Goal: Learn about a topic

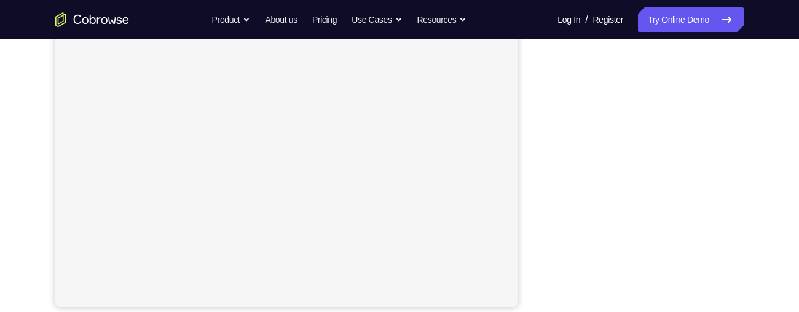
scroll to position [261, 0]
click at [757, 201] on div "Your Support Agent Your Customer Web iOS Android Next Steps We’d be happy to gi…" at bounding box center [399, 257] width 787 height 811
click at [756, 195] on div "Your Support Agent Your Customer Web iOS Android Next Steps We’d be happy to gi…" at bounding box center [399, 257] width 787 height 811
click at [762, 151] on div "Your Support Agent Your Customer Web iOS Android Next Steps We’d be happy to gi…" at bounding box center [399, 233] width 787 height 811
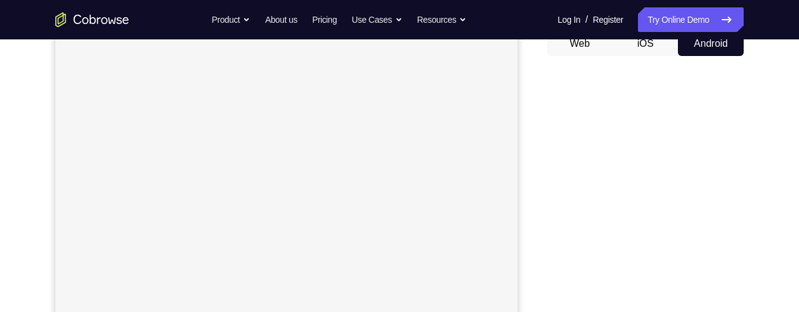
scroll to position [144, 0]
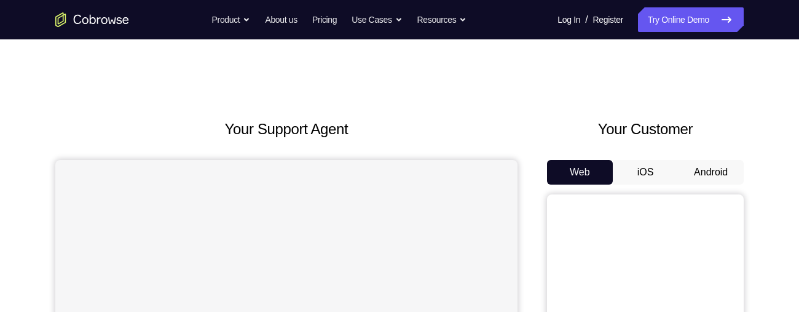
click at [698, 165] on button "Android" at bounding box center [711, 172] width 66 height 25
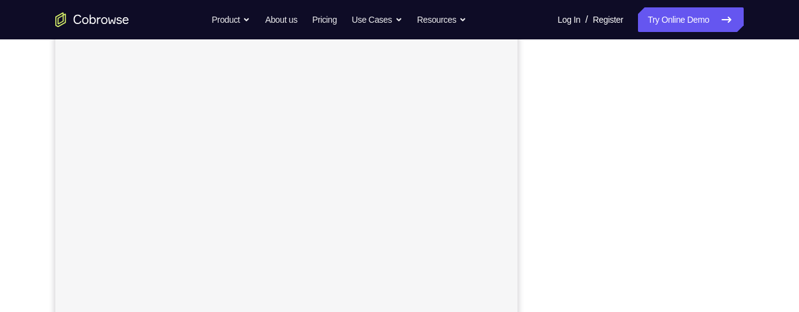
scroll to position [175, 0]
click at [742, 242] on div at bounding box center [645, 208] width 197 height 378
click at [760, 130] on div "Your Support Agent Your Customer Web iOS Android Next Steps We’d be happy to gi…" at bounding box center [399, 266] width 787 height 811
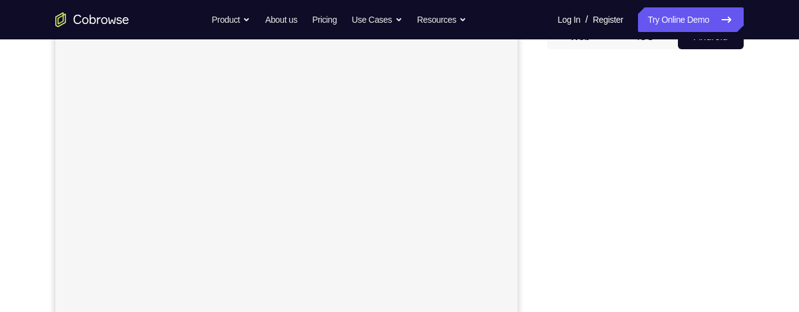
click at [742, 246] on div at bounding box center [645, 248] width 197 height 378
click at [738, 248] on div at bounding box center [645, 202] width 197 height 378
click at [747, 198] on div "Your Support Agent Your Customer Web iOS Android Next Steps We’d be happy to gi…" at bounding box center [399, 263] width 787 height 811
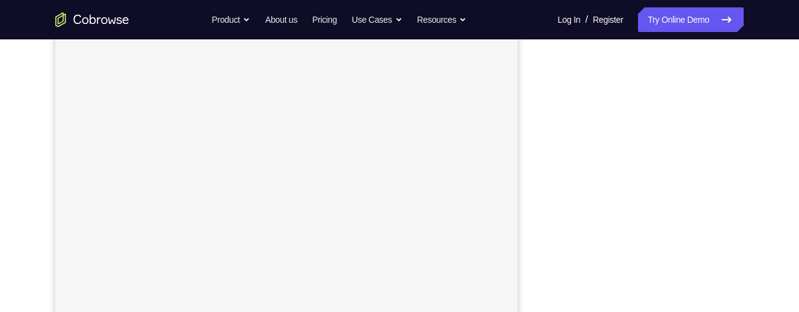
click at [747, 209] on div "Your Support Agent Your Customer Web iOS Android Next Steps We’d be happy to gi…" at bounding box center [399, 237] width 787 height 811
click at [738, 249] on div at bounding box center [645, 176] width 197 height 378
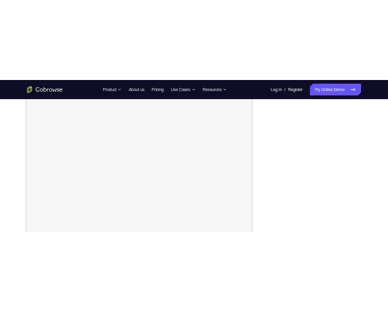
scroll to position [233, 0]
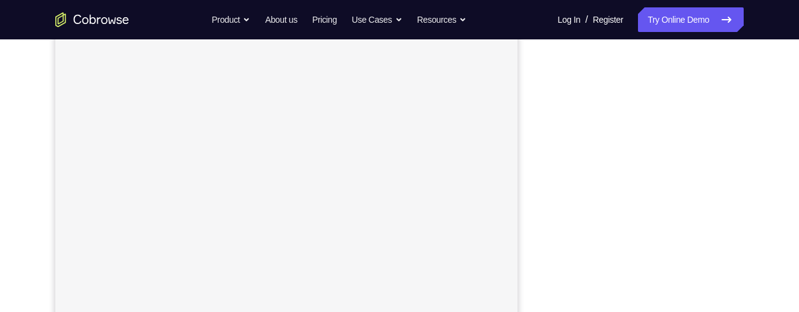
click at [752, 143] on div "Your Support Agent Your Customer Web iOS Android Next Steps We’d be happy to gi…" at bounding box center [399, 211] width 787 height 811
click at [753, 132] on div "Your Support Agent Your Customer Web iOS Android Next Steps We’d be happy to gi…" at bounding box center [399, 211] width 787 height 811
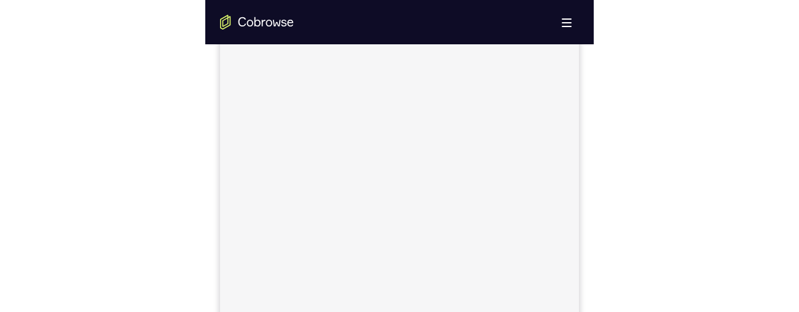
scroll to position [230, 0]
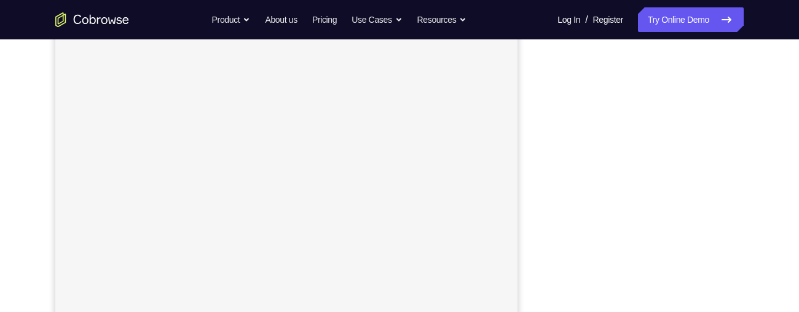
click at [763, 140] on div "Your Support Agent Your Customer Web iOS Android Next Steps We’d be happy to gi…" at bounding box center [399, 263] width 787 height 811
click at [749, 232] on div "Your Support Agent Your Customer Web iOS Android Next Steps We’d be happy to gi…" at bounding box center [399, 270] width 787 height 811
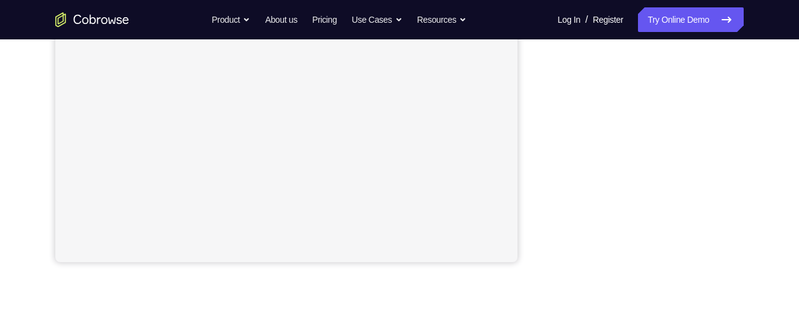
scroll to position [308, 0]
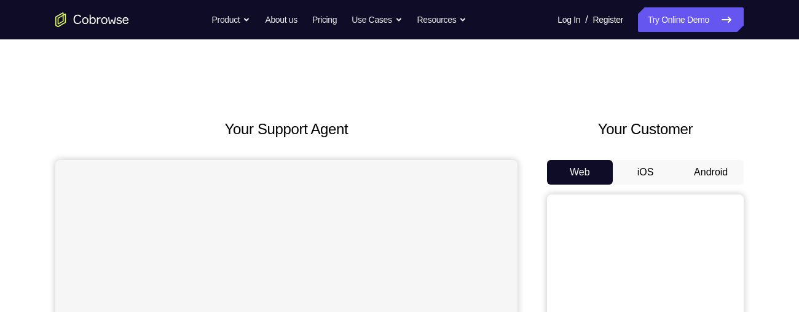
click at [696, 174] on button "Android" at bounding box center [711, 172] width 66 height 25
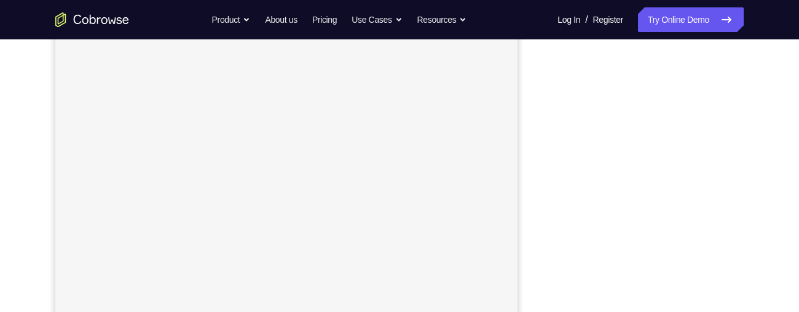
scroll to position [180, 0]
click at [760, 199] on div "Your Support Agent Your Customer Web iOS Android Next Steps We’d be happy to gi…" at bounding box center [399, 264] width 787 height 811
click at [778, 195] on div "Your Support Agent Your Customer Web iOS Android Next Steps We’d be happy to gi…" at bounding box center [399, 186] width 787 height 811
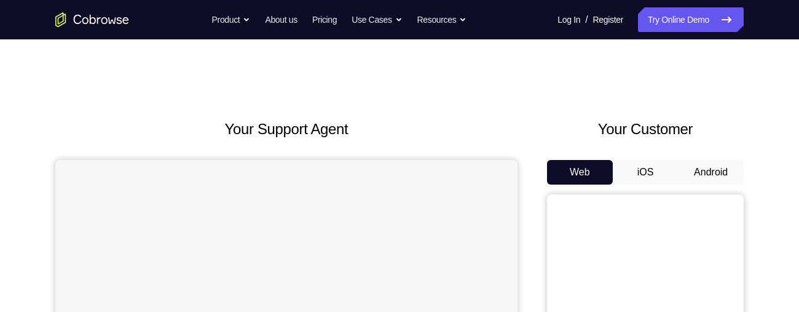
scroll to position [114, 0]
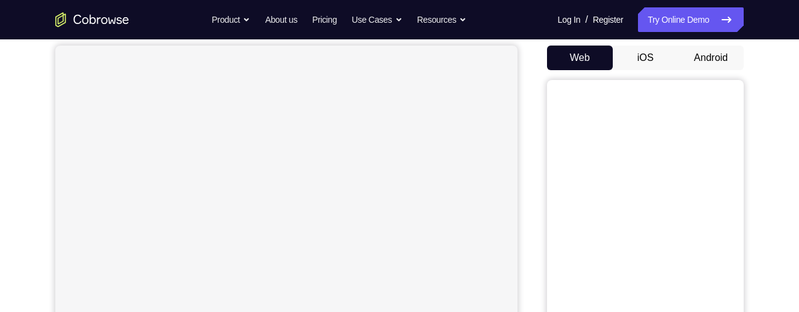
click at [714, 55] on button "Android" at bounding box center [711, 57] width 66 height 25
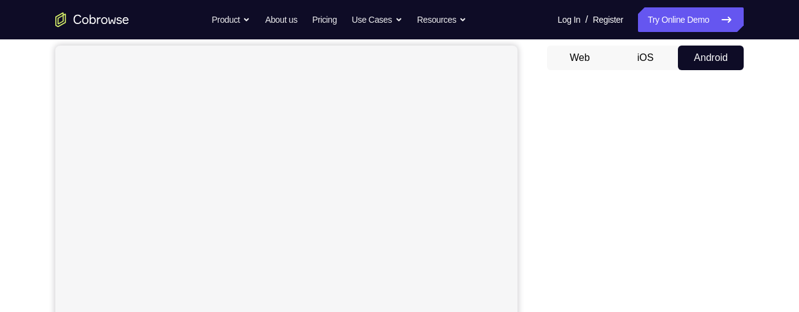
click at [642, 58] on button "iOS" at bounding box center [646, 57] width 66 height 25
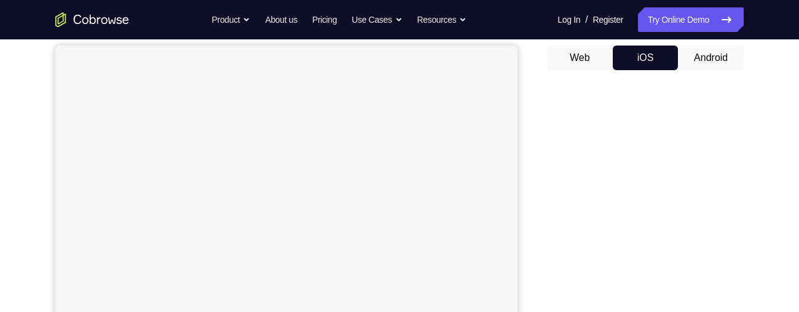
click at [535, 185] on div "Your Support Agent Your Customer Web iOS Android" at bounding box center [399, 231] width 688 height 454
